Goal: Information Seeking & Learning: Learn about a topic

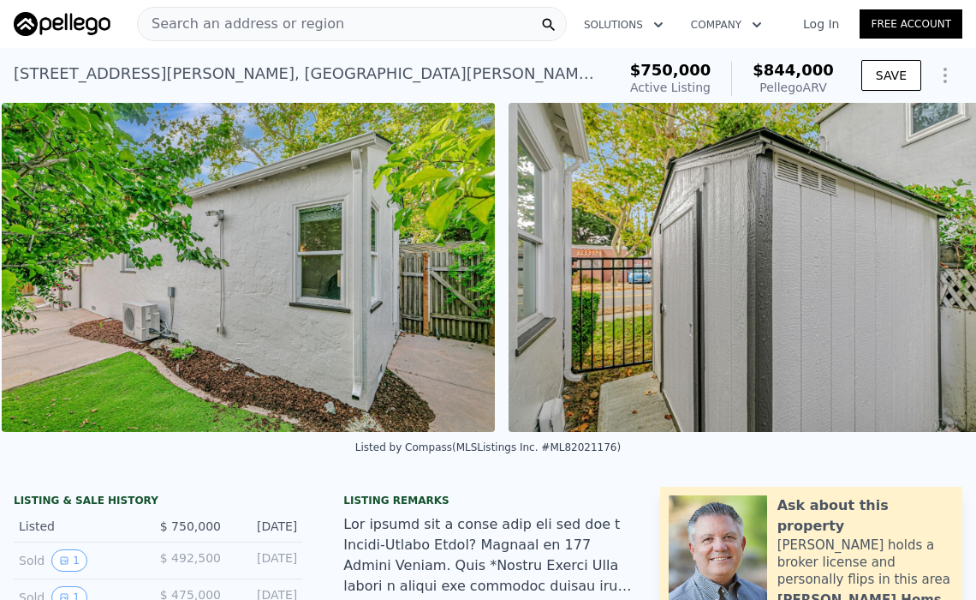
scroll to position [0, 13981]
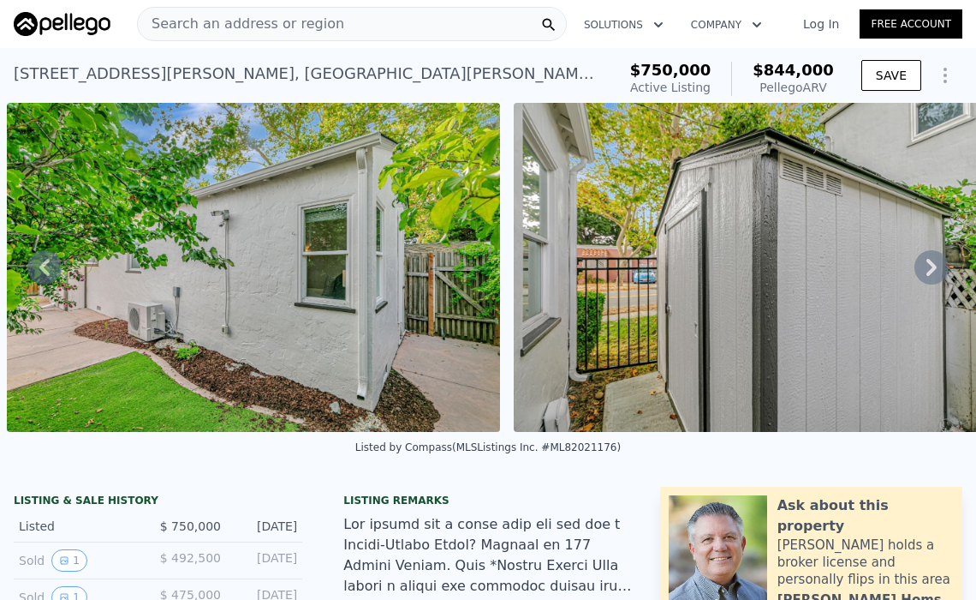
click at [791, 87] on div "Pellego ARV" at bounding box center [793, 87] width 81 height 17
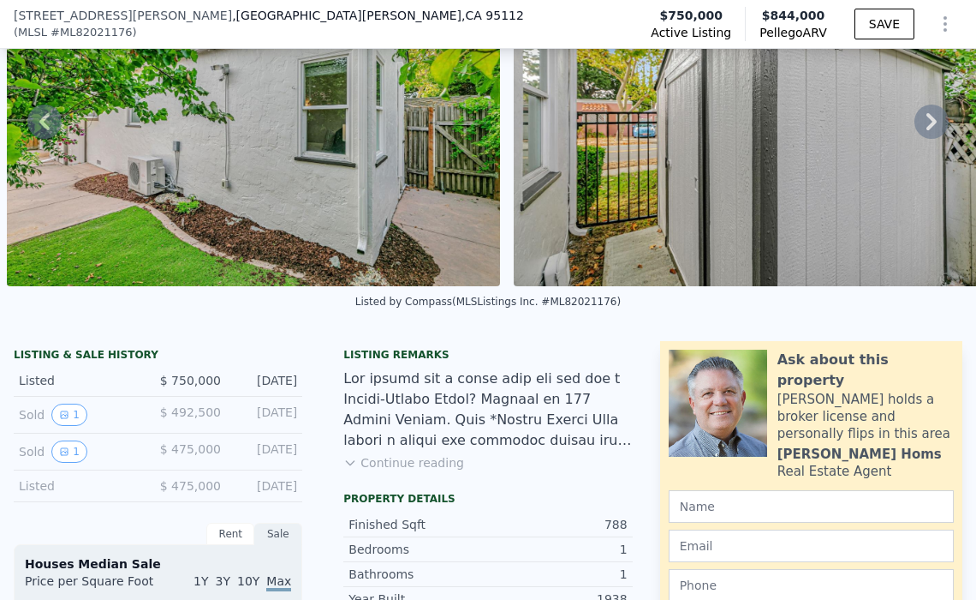
scroll to position [336, 0]
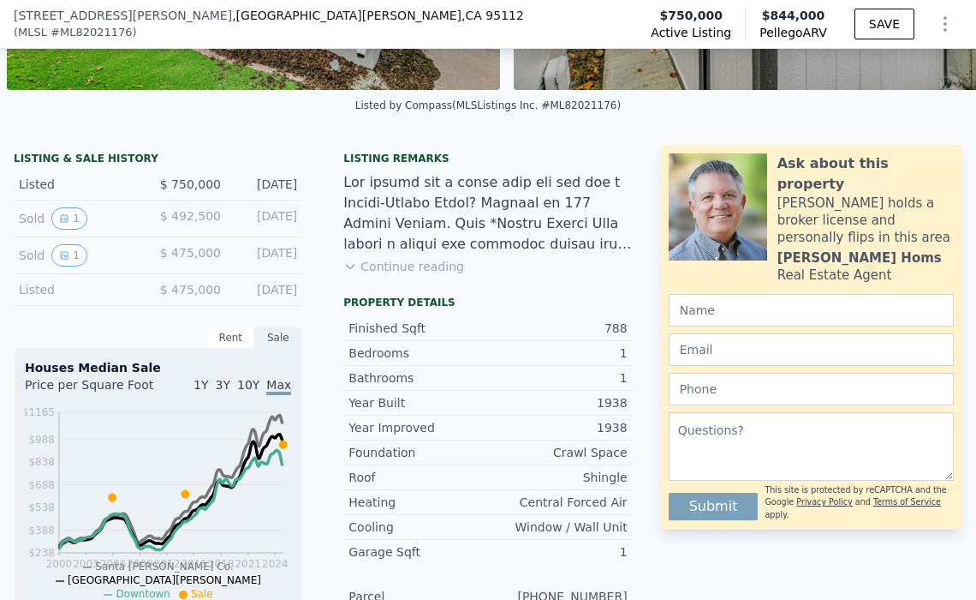
click at [380, 275] on button "Continue reading" at bounding box center [403, 266] width 121 height 17
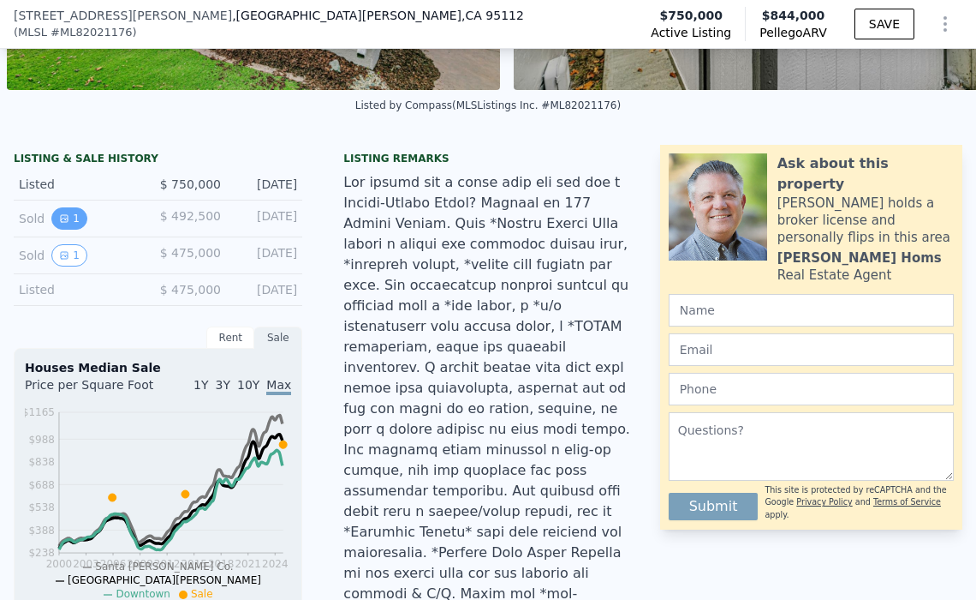
click at [62, 224] on icon "View historical data" at bounding box center [64, 218] width 10 height 10
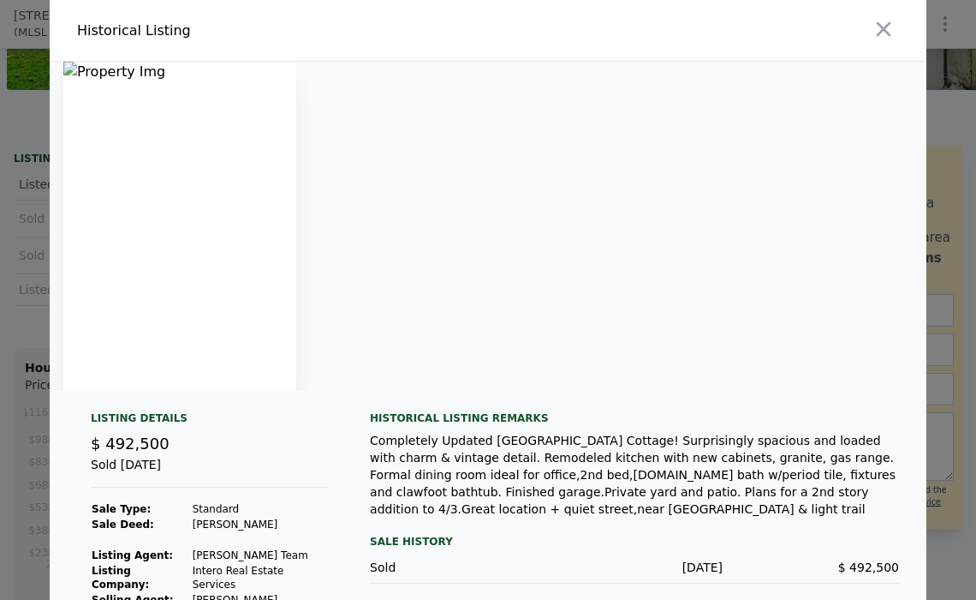
scroll to position [81, 0]
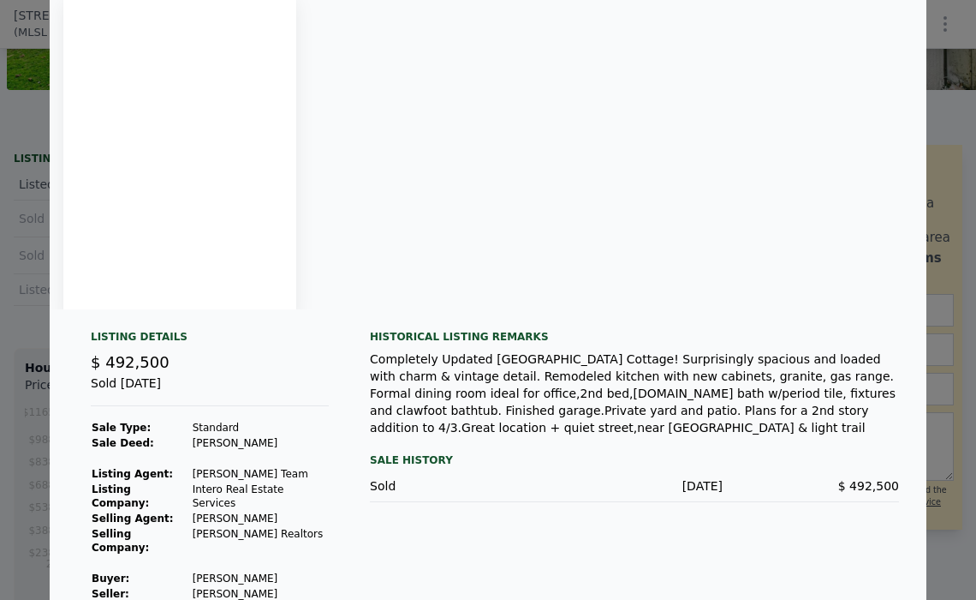
click at [204, 236] on img at bounding box center [179, 144] width 233 height 329
click at [409, 450] on div "Sale History" at bounding box center [634, 460] width 529 height 21
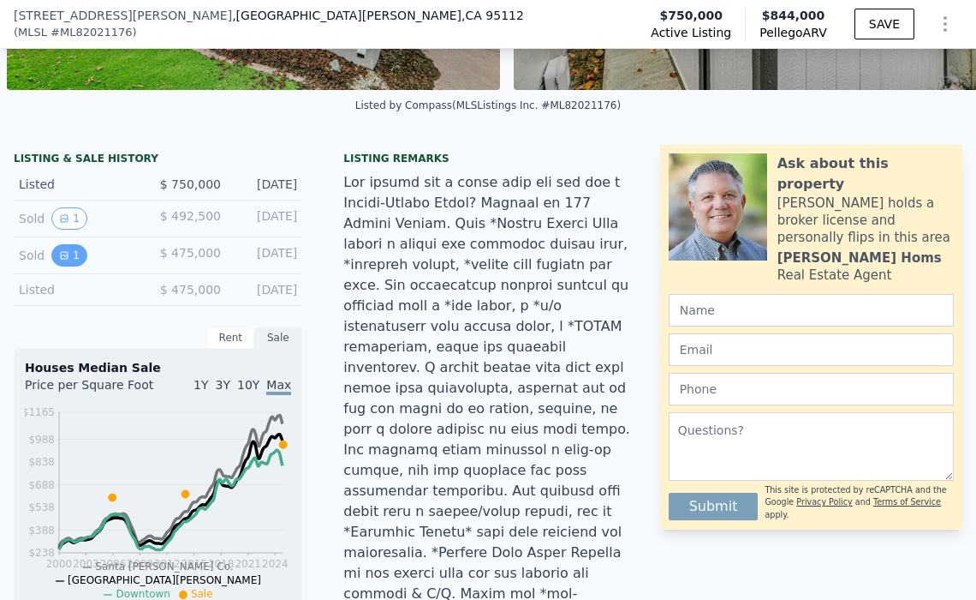
click at [60, 260] on icon "View historical data" at bounding box center [64, 255] width 10 height 10
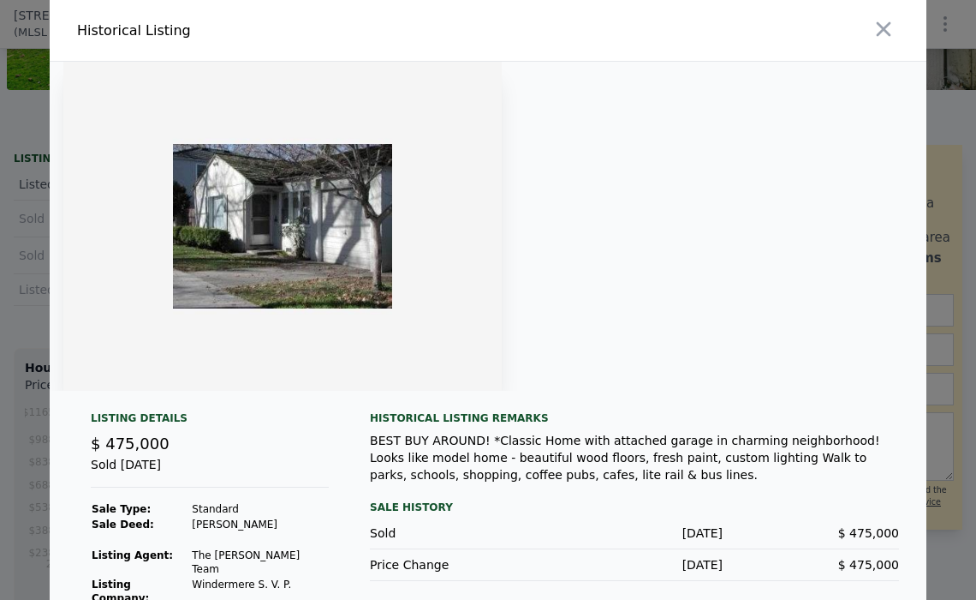
click at [353, 267] on img at bounding box center [282, 226] width 439 height 329
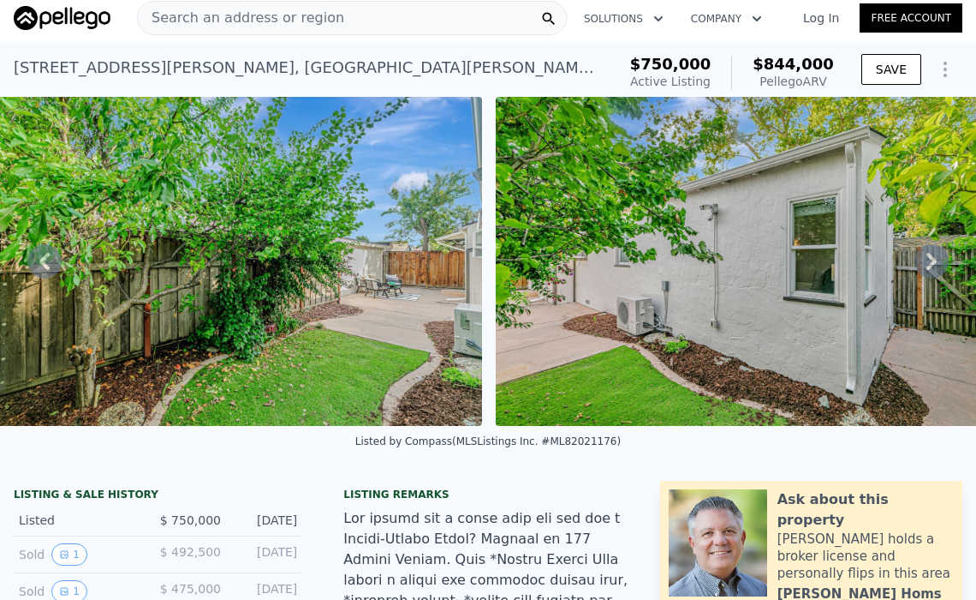
scroll to position [0, 13473]
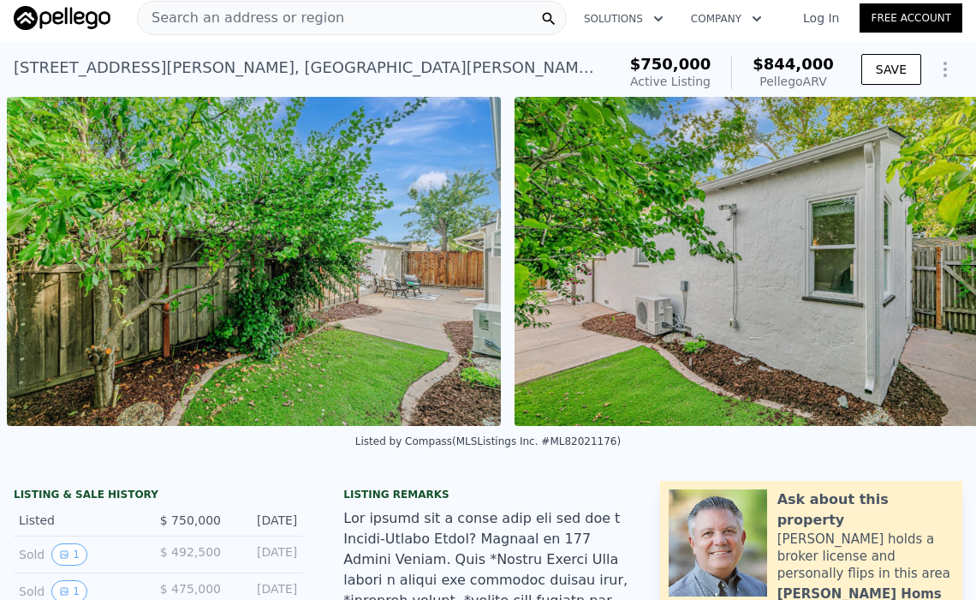
click at [642, 336] on img at bounding box center [762, 261] width 494 height 329
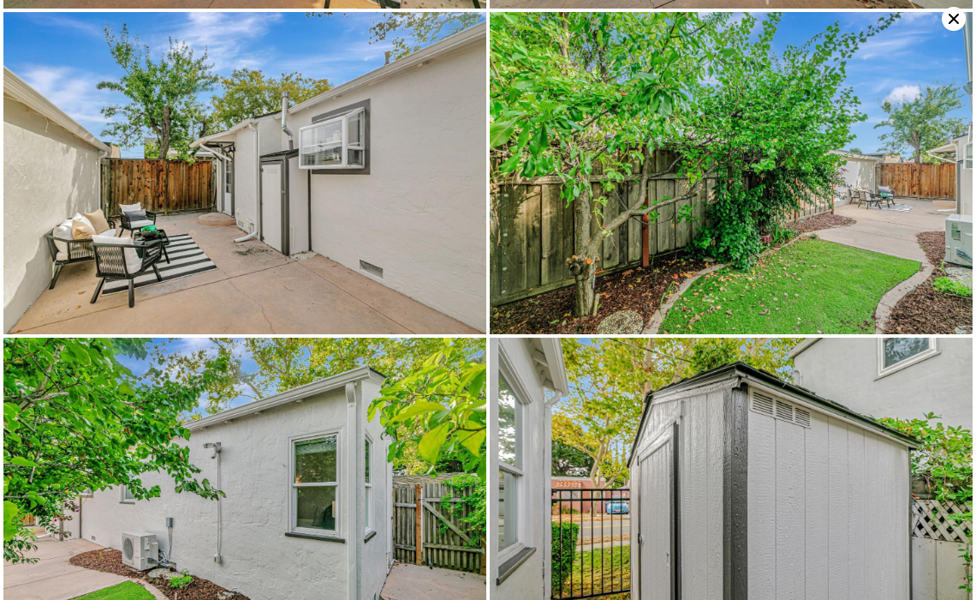
scroll to position [3891, 0]
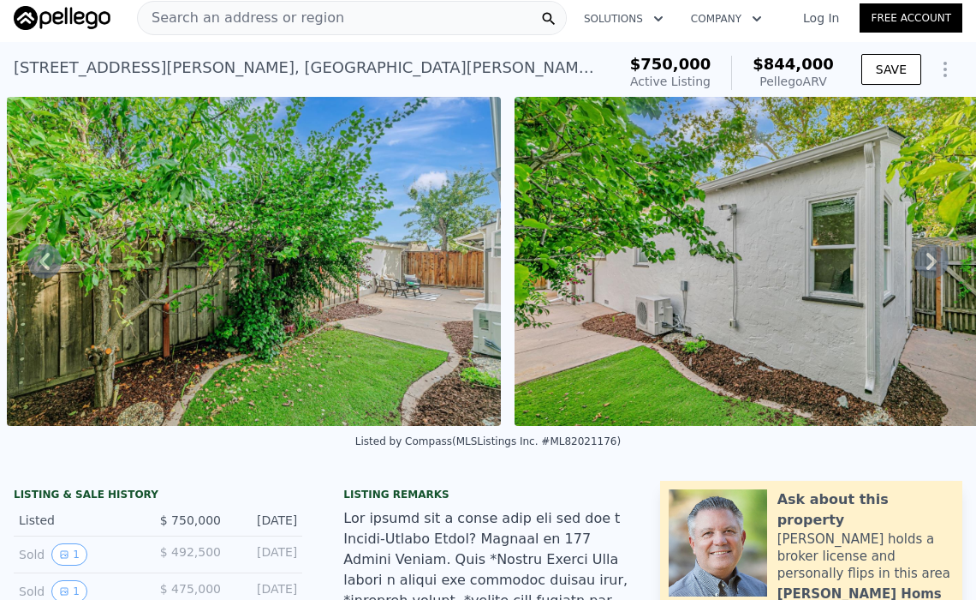
drag, startPoint x: 827, startPoint y: 82, endPoint x: 761, endPoint y: 81, distance: 66.0
click at [761, 81] on div "$750,000 Active Listing $844,000 Pellego ARV" at bounding box center [733, 73] width 218 height 48
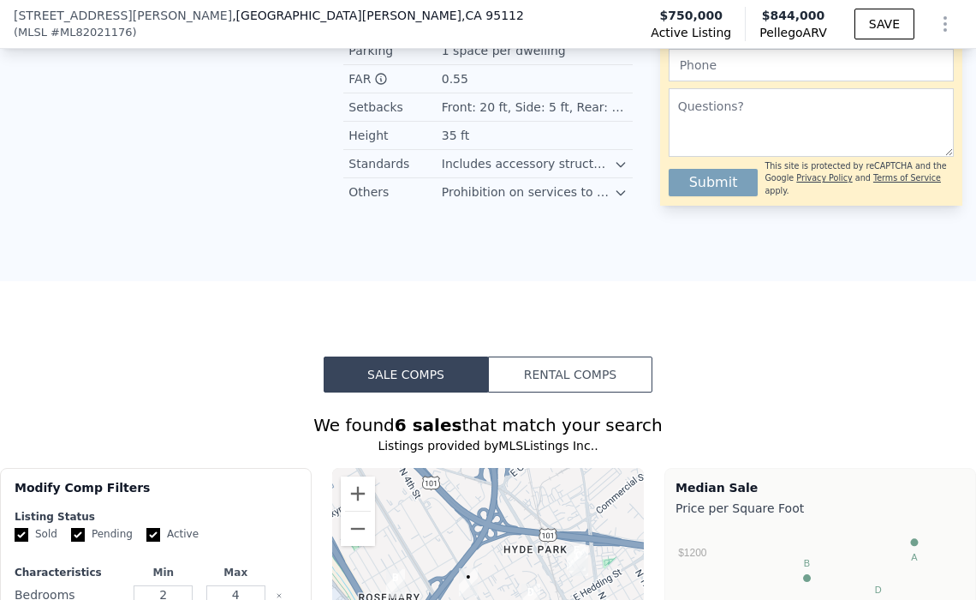
scroll to position [2056, 0]
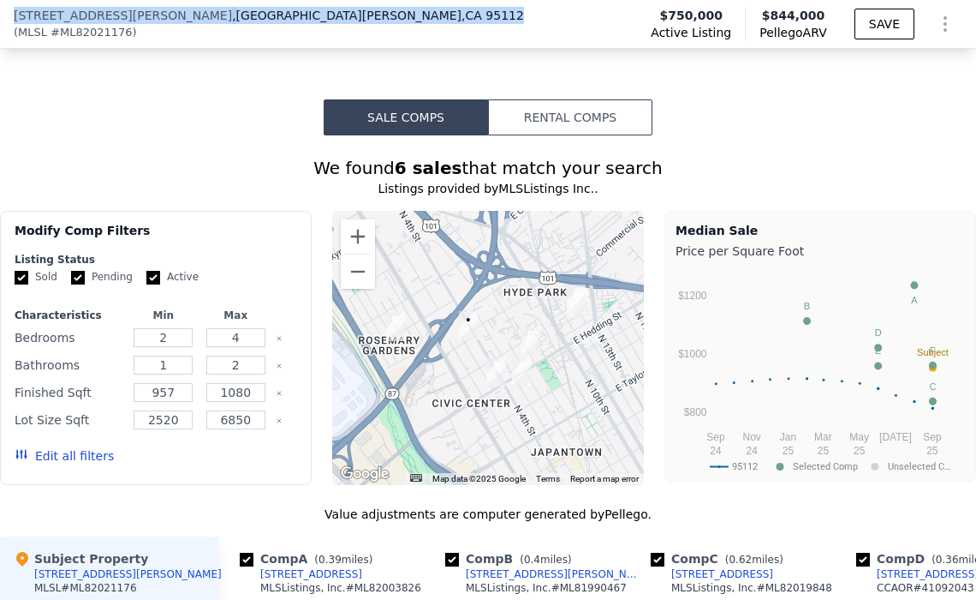
drag, startPoint x: 230, startPoint y: 16, endPoint x: 3, endPoint y: 21, distance: 226.2
click at [3, 21] on div "[STREET_ADDRESS][PERSON_NAME] ( MLSL # ML82021176 ) Active Listing $750,000 Pel…" at bounding box center [488, 24] width 976 height 48
copy div "[STREET_ADDRESS][PERSON_NAME]"
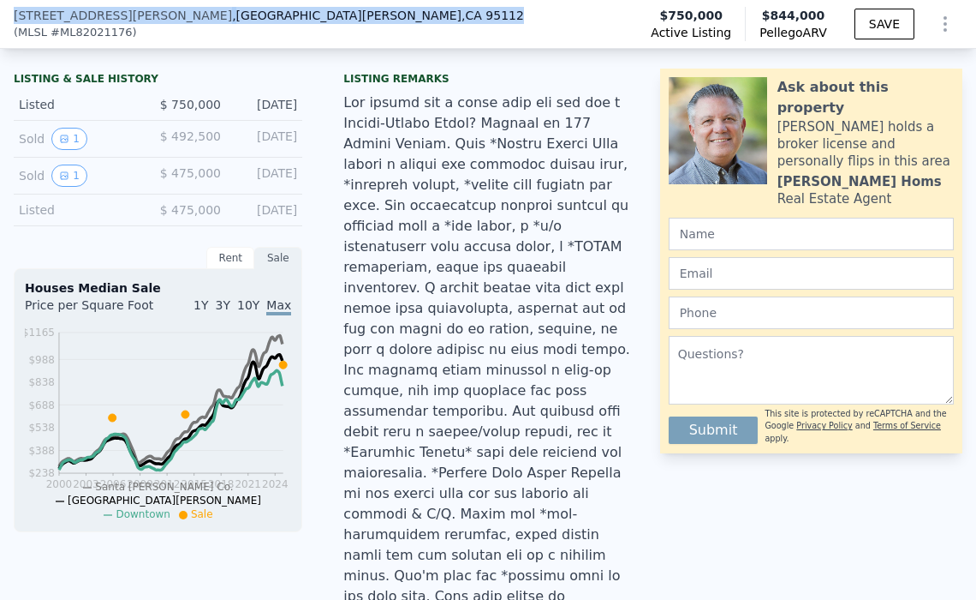
scroll to position [343, 0]
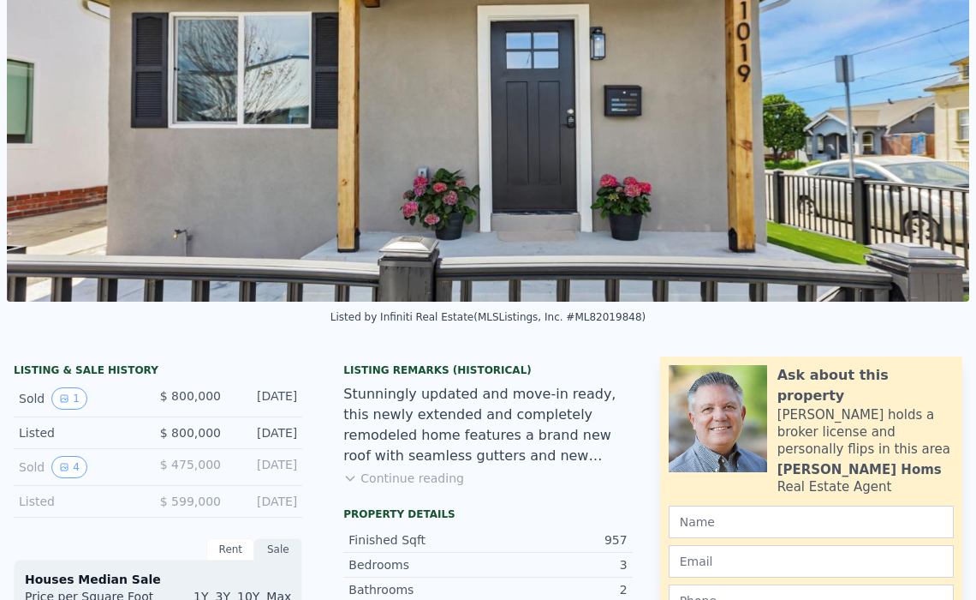
scroll to position [6, 0]
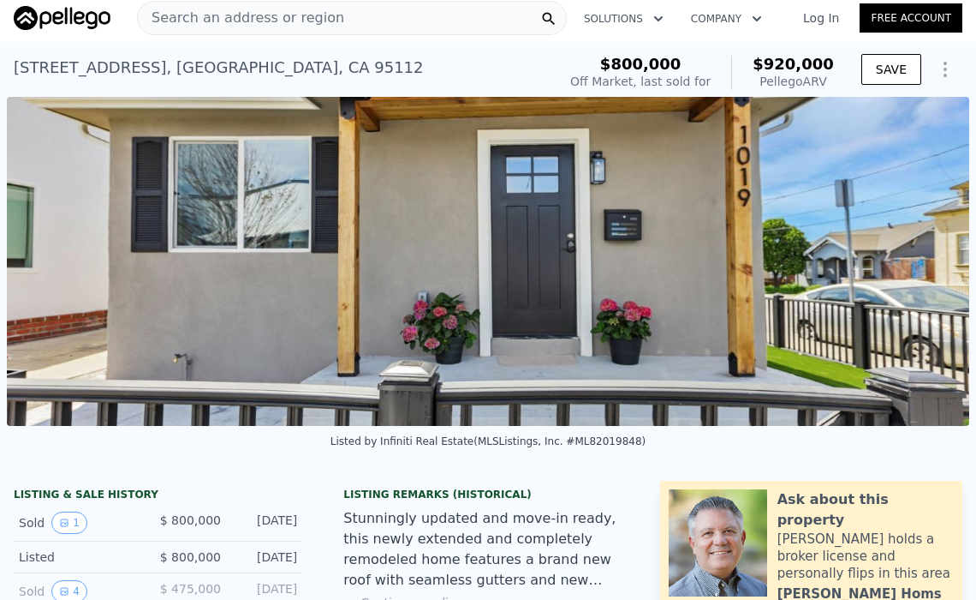
click at [295, 240] on img at bounding box center [488, 261] width 963 height 329
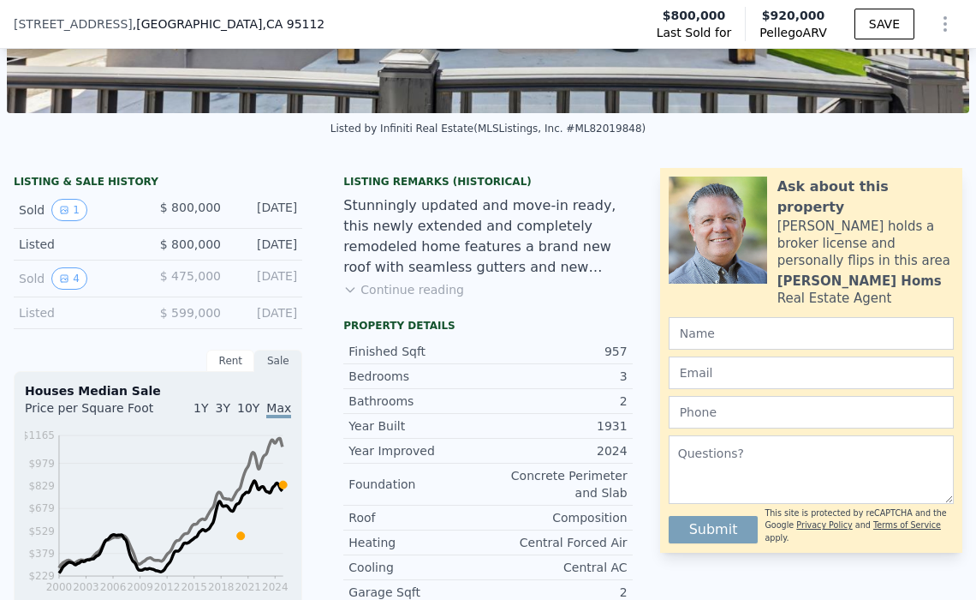
scroll to position [343, 0]
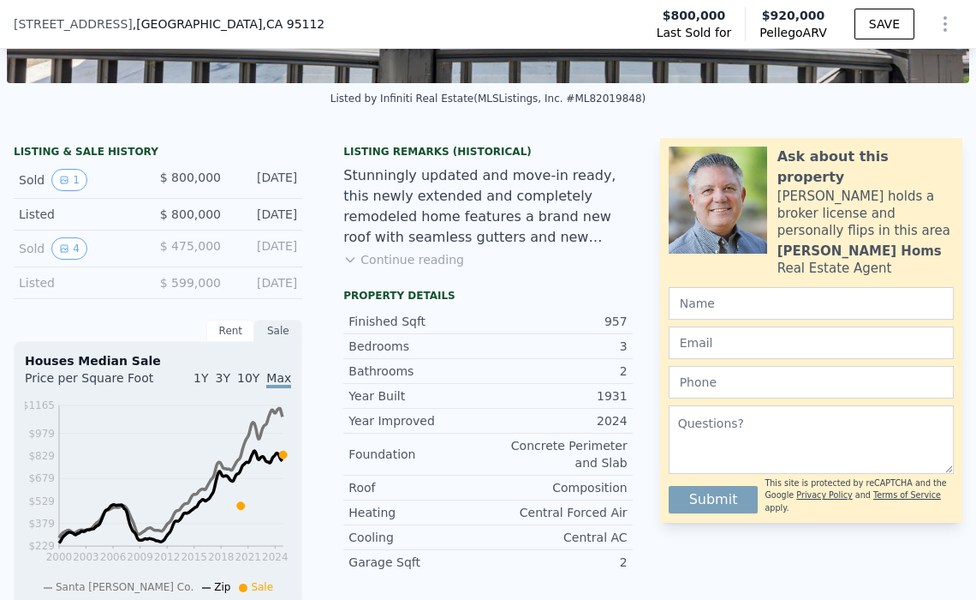
click at [395, 268] on button "Continue reading" at bounding box center [403, 259] width 121 height 17
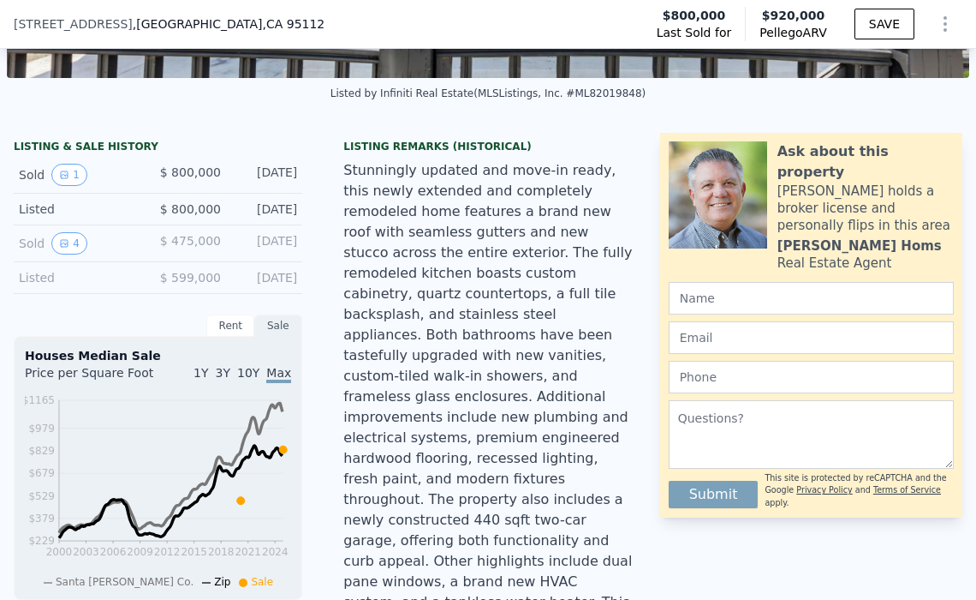
scroll to position [171, 0]
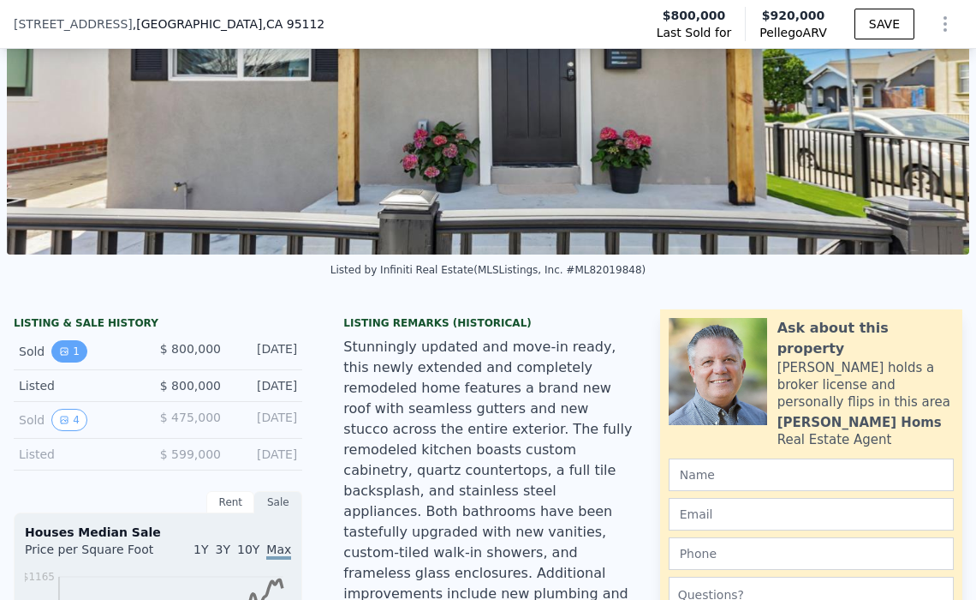
click at [56, 362] on button "1" at bounding box center [69, 351] width 36 height 22
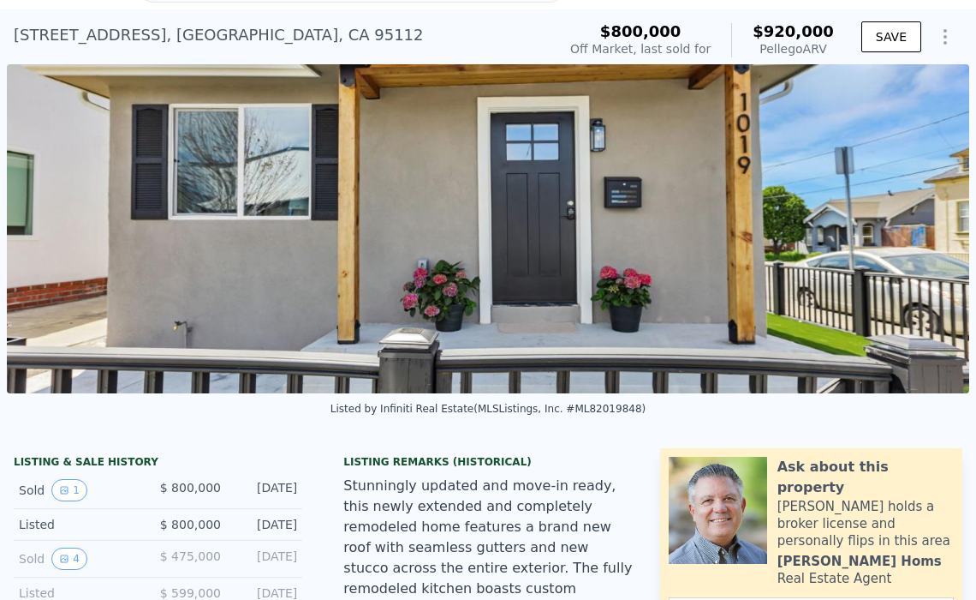
scroll to position [6, 0]
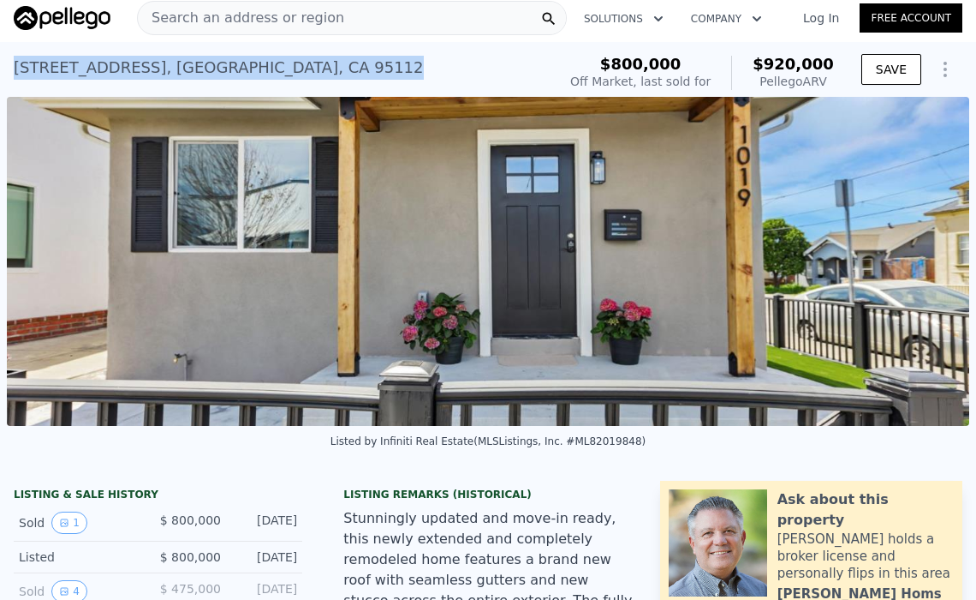
drag, startPoint x: 331, startPoint y: 66, endPoint x: 15, endPoint y: 75, distance: 317.0
click at [15, 75] on div "1019 N 12th St , Santa Clara County , CA 95112 Sold Aug 2025 for $800k (~ARV $9…" at bounding box center [282, 73] width 536 height 48
